Goal: Information Seeking & Learning: Compare options

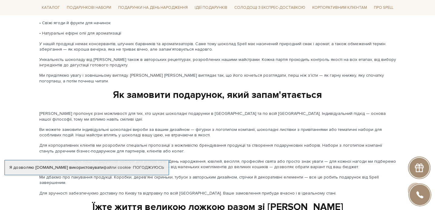
scroll to position [951, 0]
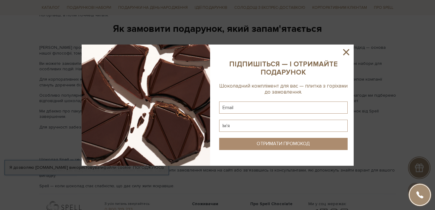
click at [346, 52] on icon at bounding box center [346, 52] width 6 height 6
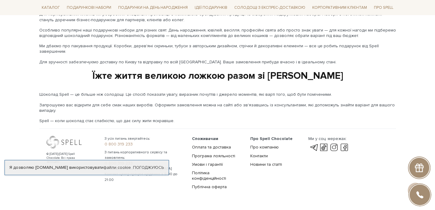
scroll to position [1024, 0]
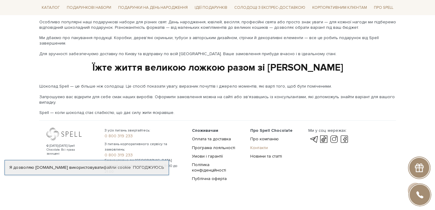
click at [257, 145] on link "Контакти" at bounding box center [259, 147] width 18 height 5
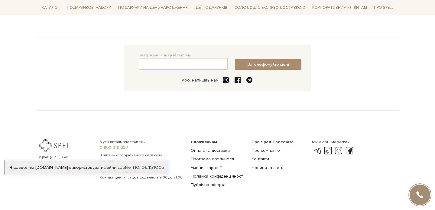
scroll to position [155, 0]
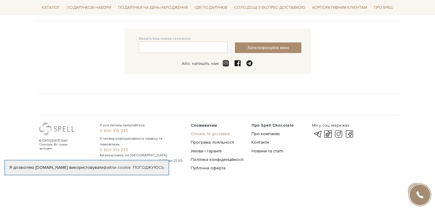
click at [201, 132] on link "Оплата та доставка" at bounding box center [210, 133] width 39 height 5
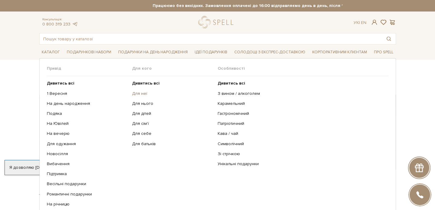
click at [138, 93] on link "Для неї" at bounding box center [172, 93] width 81 height 5
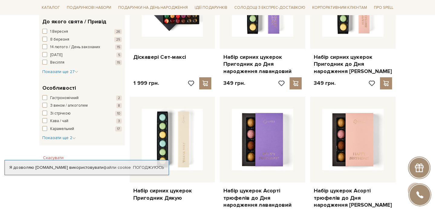
scroll to position [280, 0]
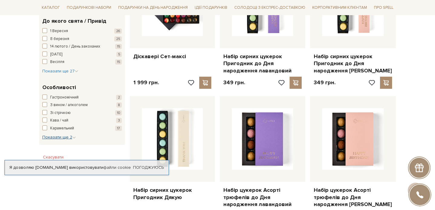
click at [52, 136] on span "Показати ще 2" at bounding box center [59, 136] width 34 height 5
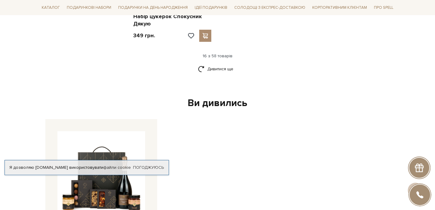
scroll to position [751, 0]
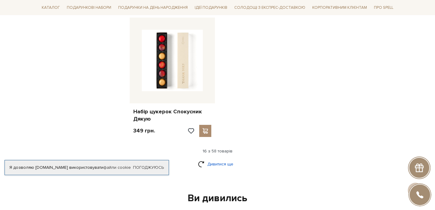
click at [222, 158] on link "Дивитися ще" at bounding box center [217, 163] width 39 height 11
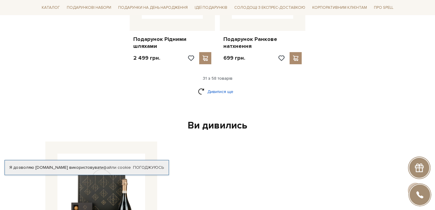
scroll to position [1497, 0]
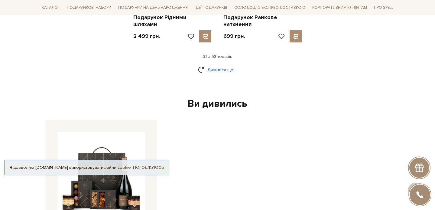
click at [213, 64] on link "Дивитися ще" at bounding box center [217, 69] width 39 height 11
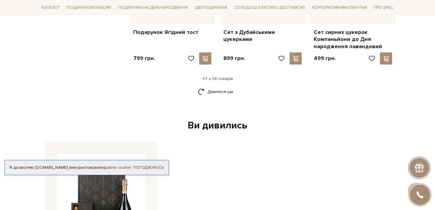
scroll to position [2123, 0]
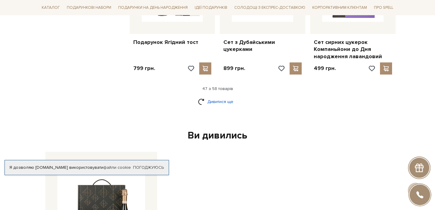
click at [220, 96] on link "Дивитися ще" at bounding box center [217, 101] width 39 height 11
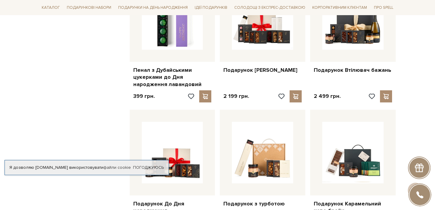
scroll to position [817, 0]
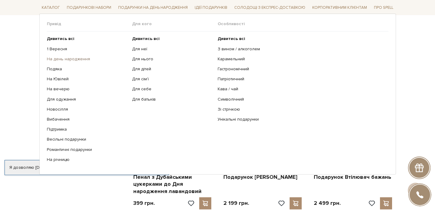
click at [62, 57] on link "На день народження" at bounding box center [87, 58] width 81 height 5
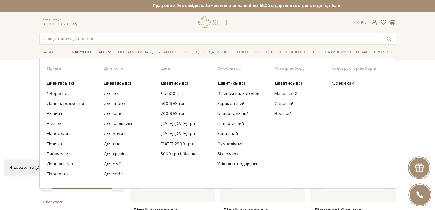
click at [79, 51] on span "Подарункові набори" at bounding box center [88, 51] width 49 height 9
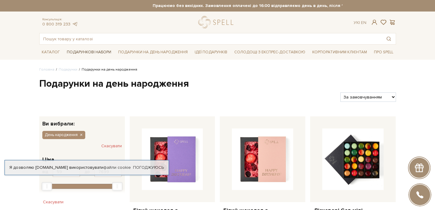
click at [79, 51] on span "Подарункові набори" at bounding box center [88, 51] width 49 height 9
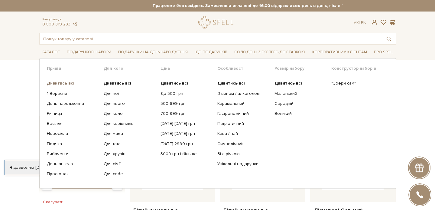
click at [61, 83] on b "Дивитись всі" at bounding box center [61, 82] width 28 height 5
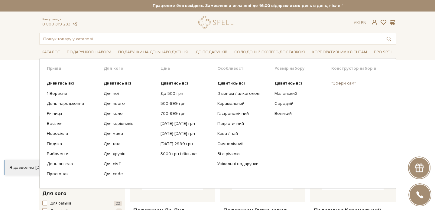
click at [345, 83] on link ""Збери сам"" at bounding box center [357, 82] width 52 height 5
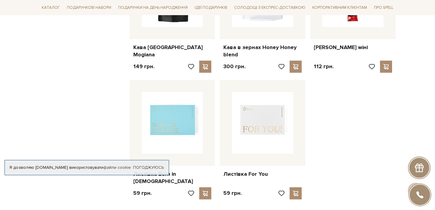
scroll to position [755, 0]
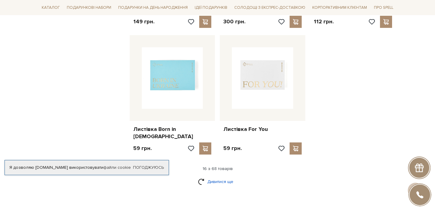
click at [216, 176] on link "Дивитися ще" at bounding box center [217, 181] width 39 height 11
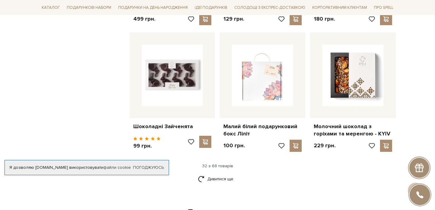
scroll to position [1430, 0]
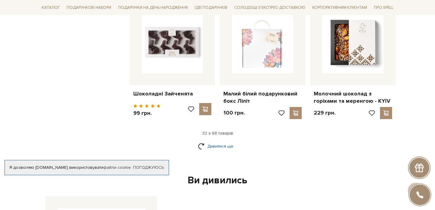
click at [219, 141] on link "Дивитися ще" at bounding box center [217, 146] width 39 height 11
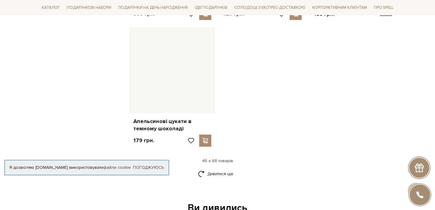
scroll to position [2198, 0]
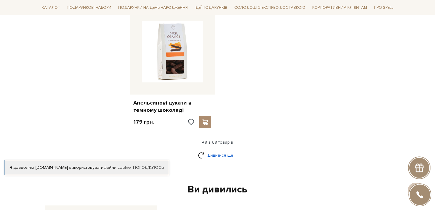
click at [215, 150] on link "Дивитися ще" at bounding box center [217, 155] width 39 height 11
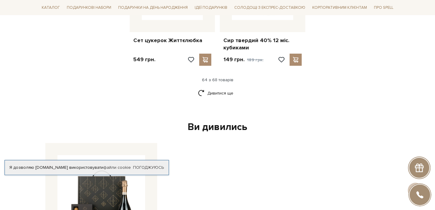
scroll to position [2912, 0]
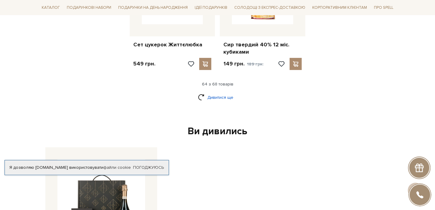
click at [215, 92] on link "Дивитися ще" at bounding box center [217, 97] width 39 height 11
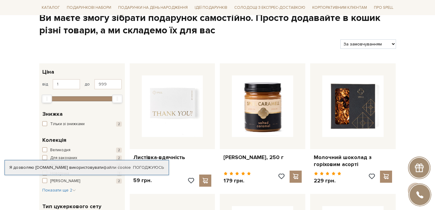
scroll to position [0, 0]
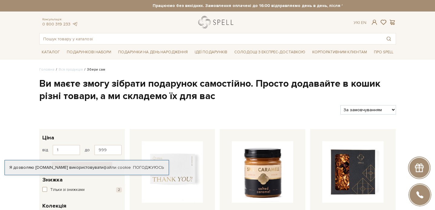
click at [217, 20] on link "logo" at bounding box center [217, 22] width 38 height 12
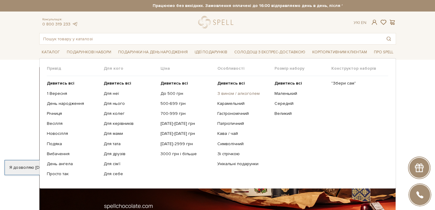
click at [246, 92] on link "З вином / алкоголем" at bounding box center [243, 93] width 52 height 5
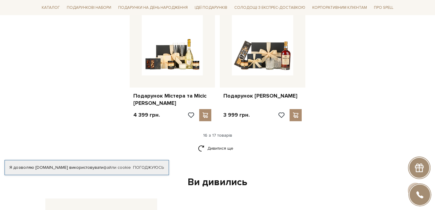
scroll to position [762, 0]
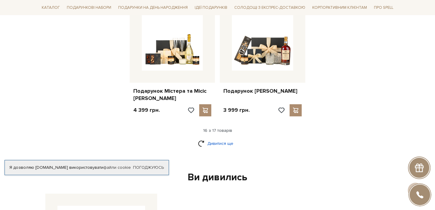
click at [220, 142] on link "Дивитися ще" at bounding box center [217, 143] width 39 height 11
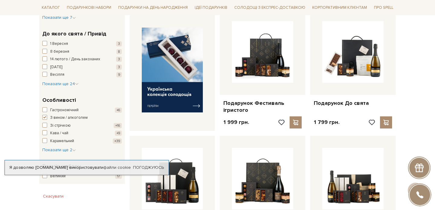
scroll to position [239, 0]
